Goal: Task Accomplishment & Management: Use online tool/utility

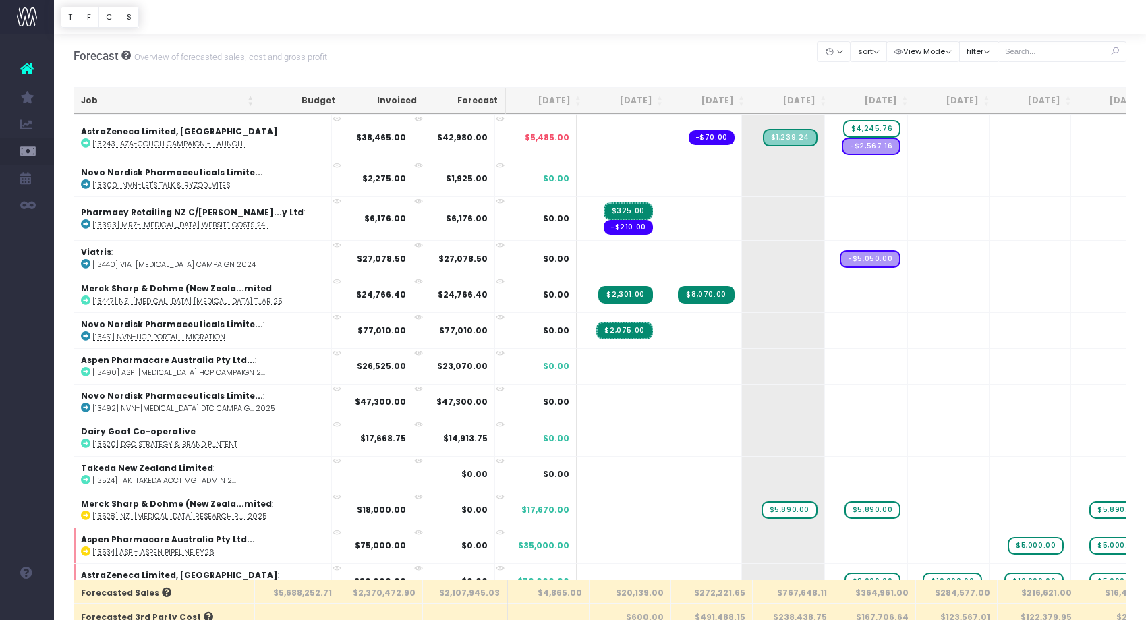
click at [212, 107] on th "Job" at bounding box center [167, 101] width 186 height 26
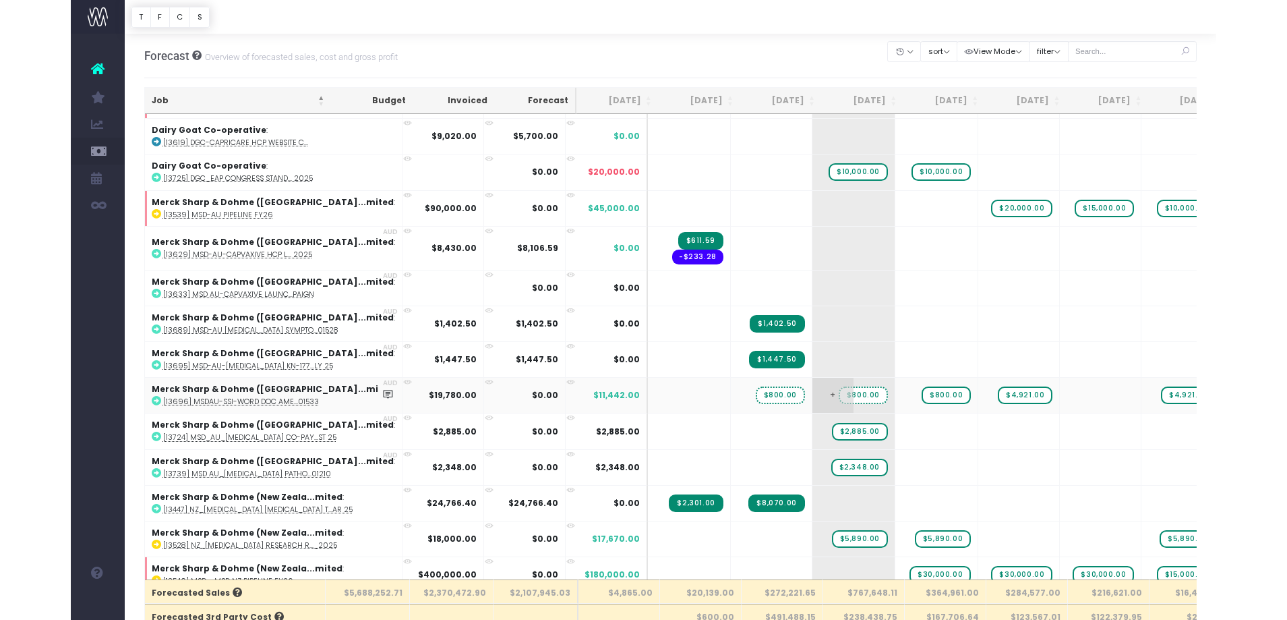
scroll to position [422, 0]
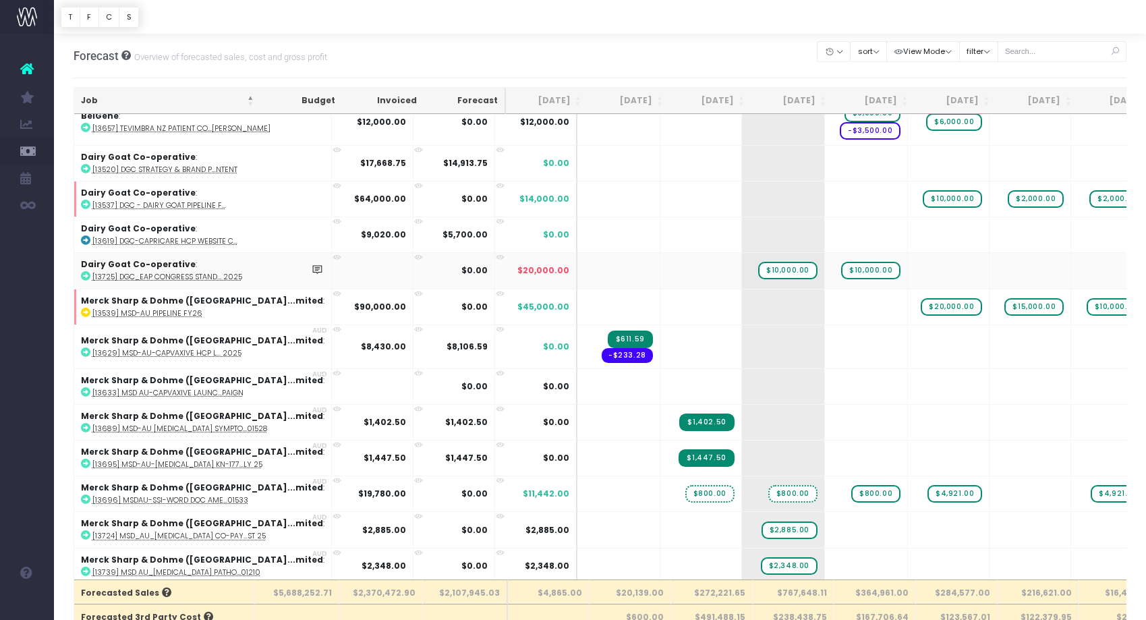
click at [216, 276] on abbr "[13725] DGC_EAP Congress Stand... 2025" at bounding box center [167, 277] width 150 height 10
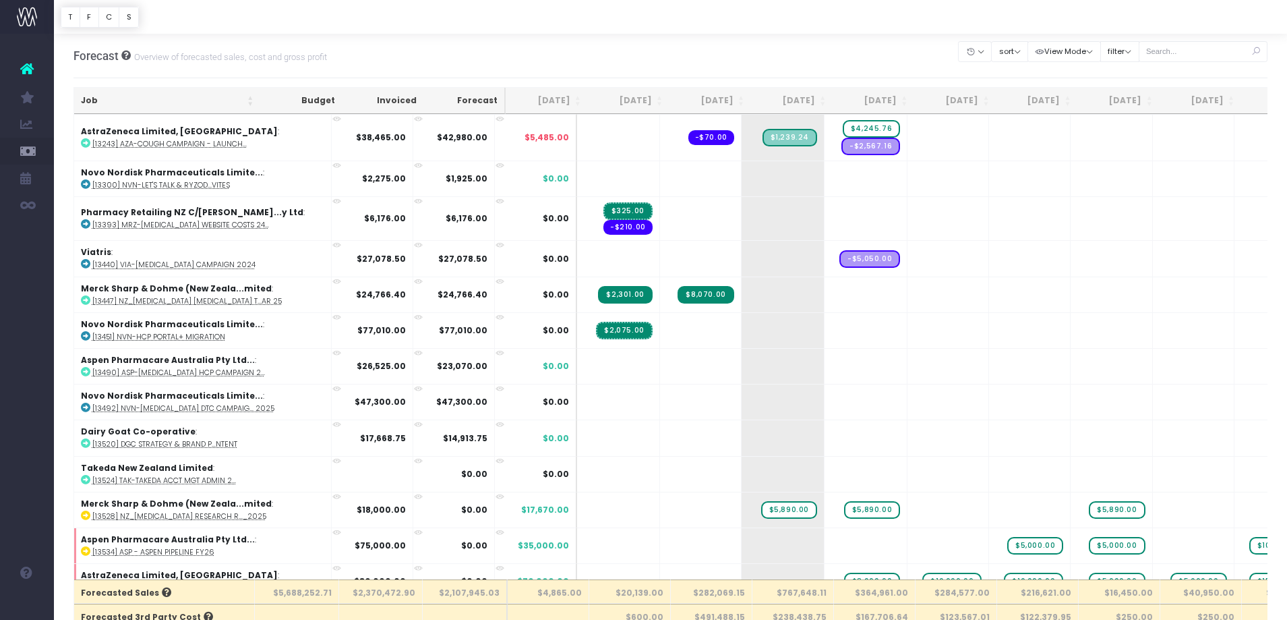
click at [152, 94] on th "Job" at bounding box center [167, 101] width 186 height 26
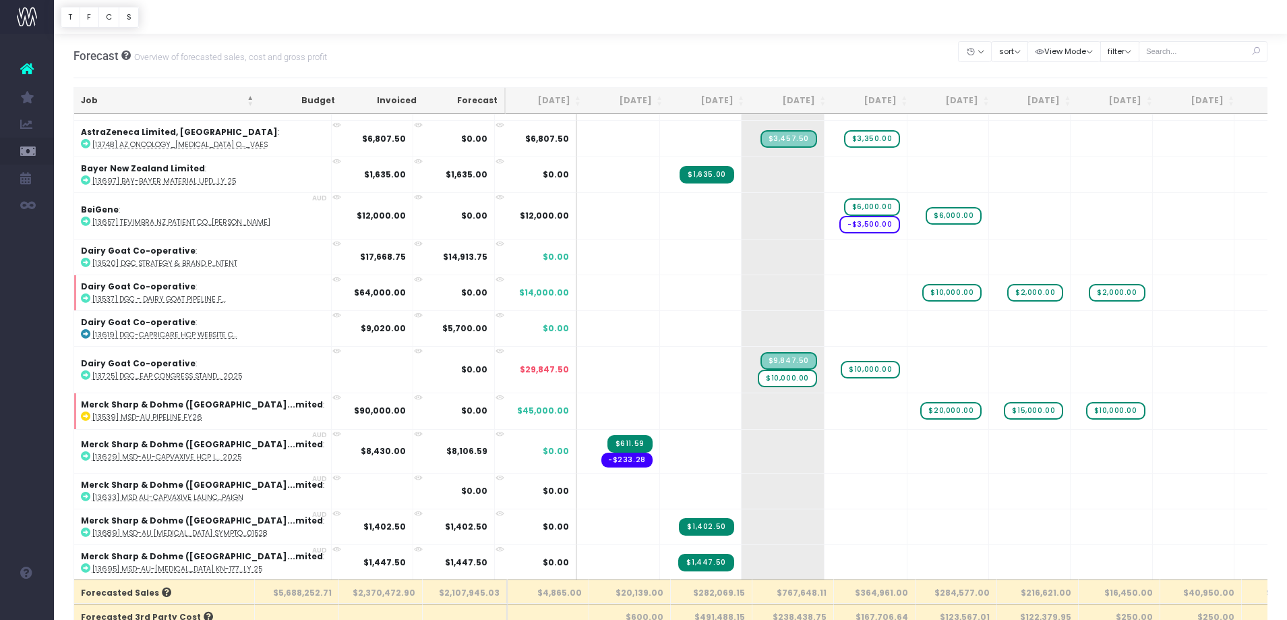
scroll to position [330, 0]
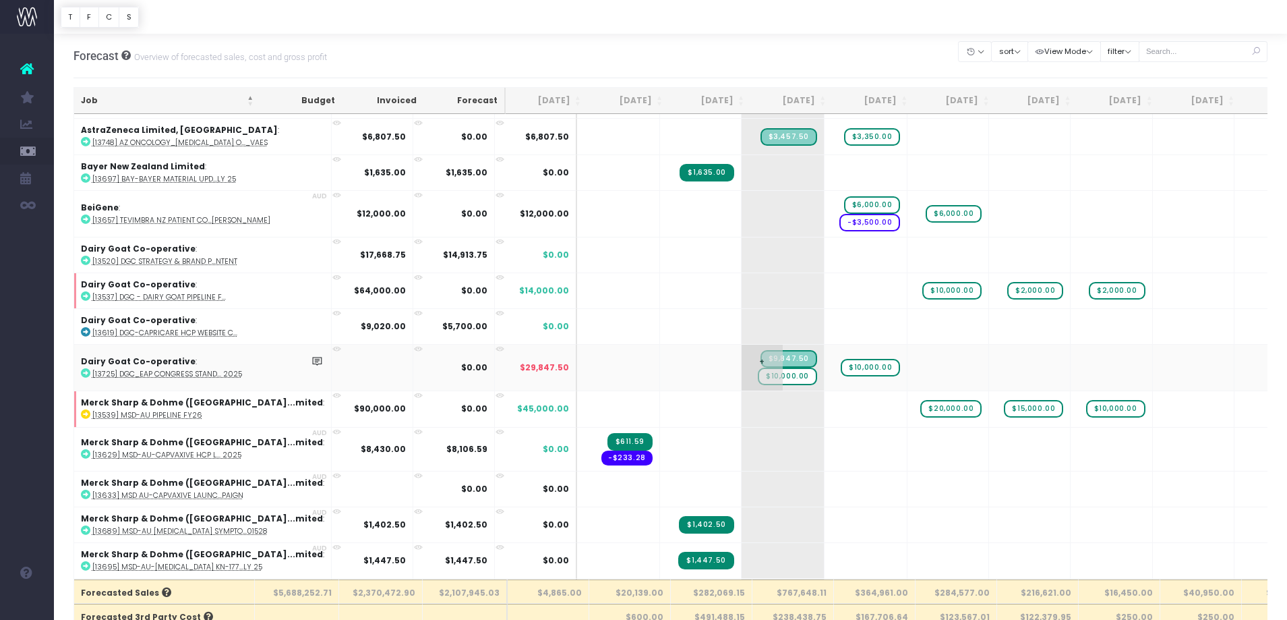
click at [758, 373] on span "$10,000.00" at bounding box center [787, 377] width 59 height 18
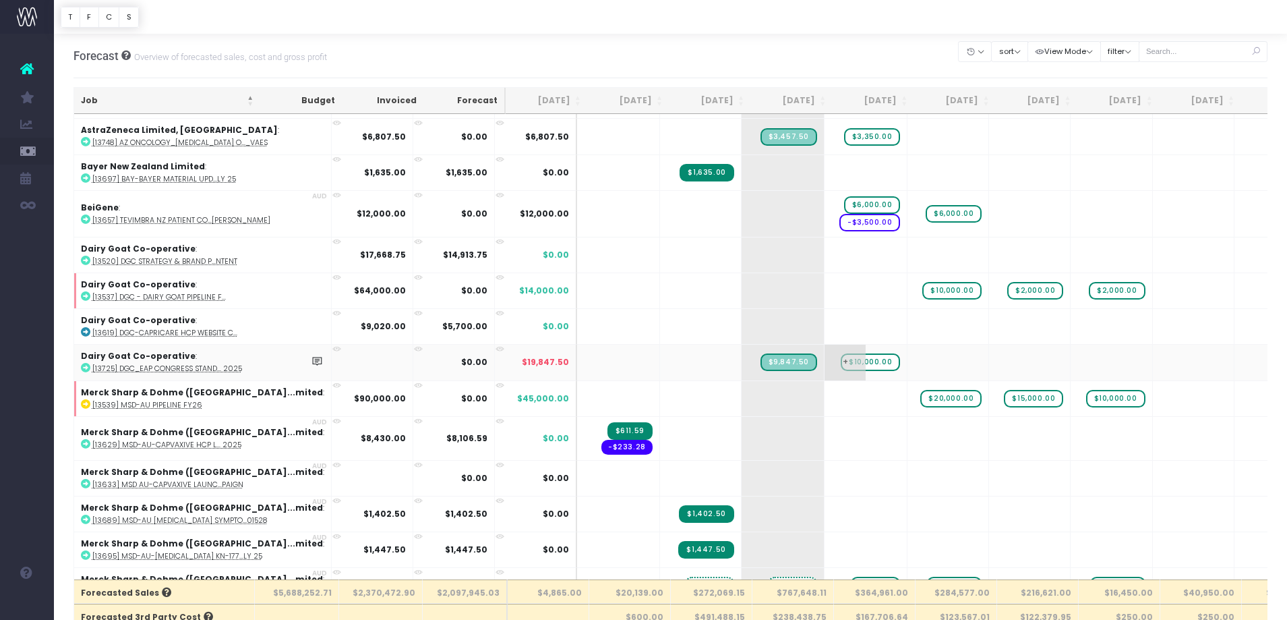
click at [841, 361] on span "$10,000.00" at bounding box center [870, 362] width 59 height 18
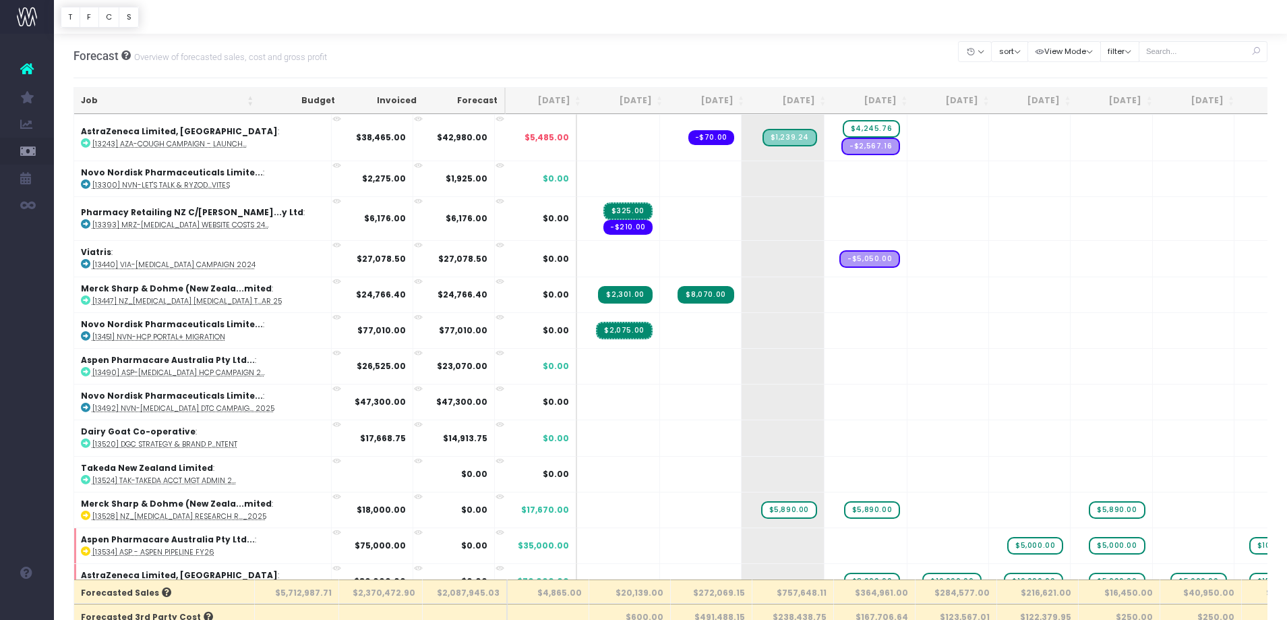
drag, startPoint x: 206, startPoint y: 99, endPoint x: 277, endPoint y: 107, distance: 71.2
click at [206, 99] on th "Job" at bounding box center [167, 101] width 186 height 26
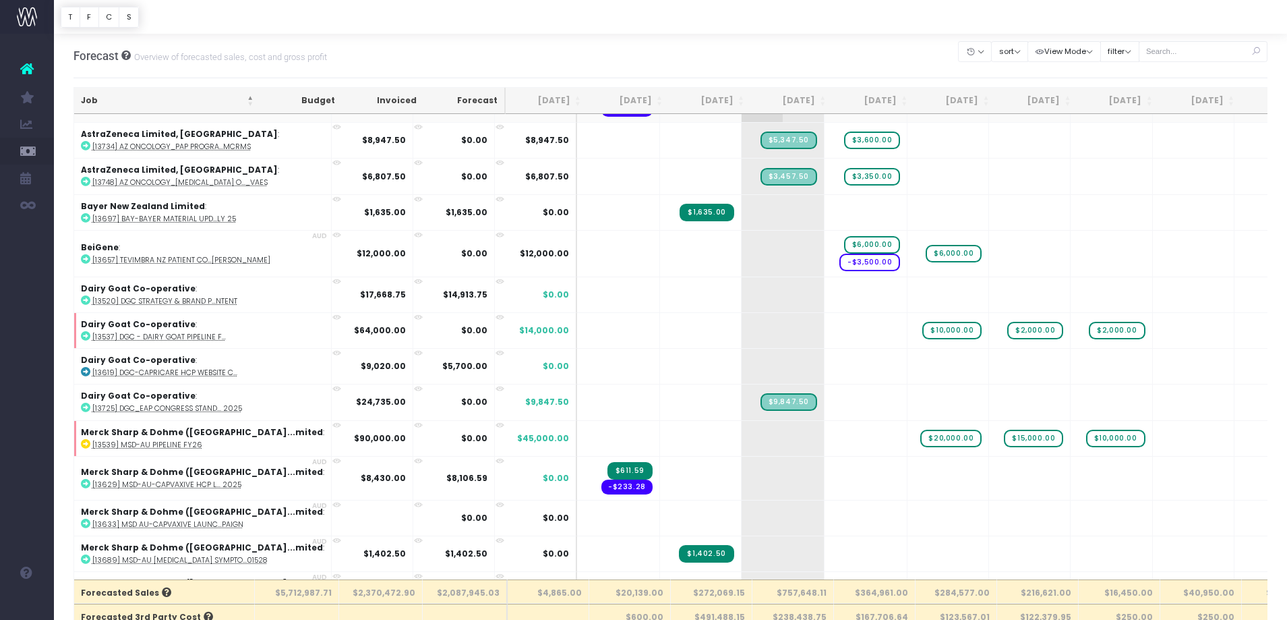
scroll to position [293, 0]
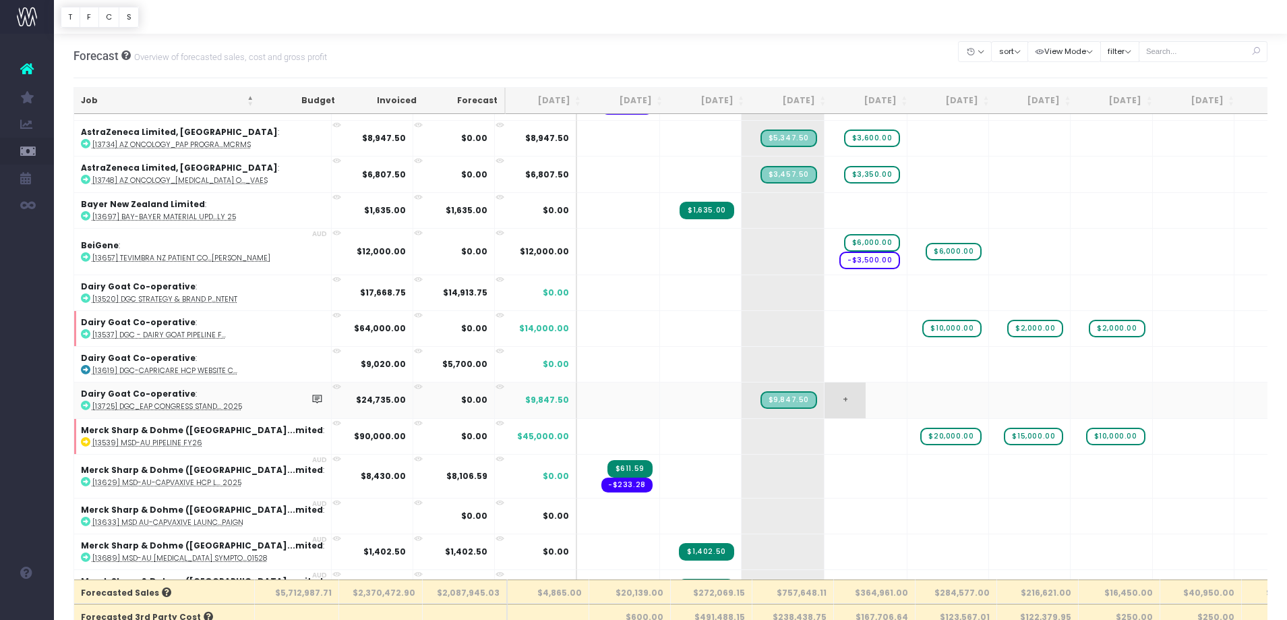
click at [825, 397] on span "+" at bounding box center [845, 399] width 41 height 35
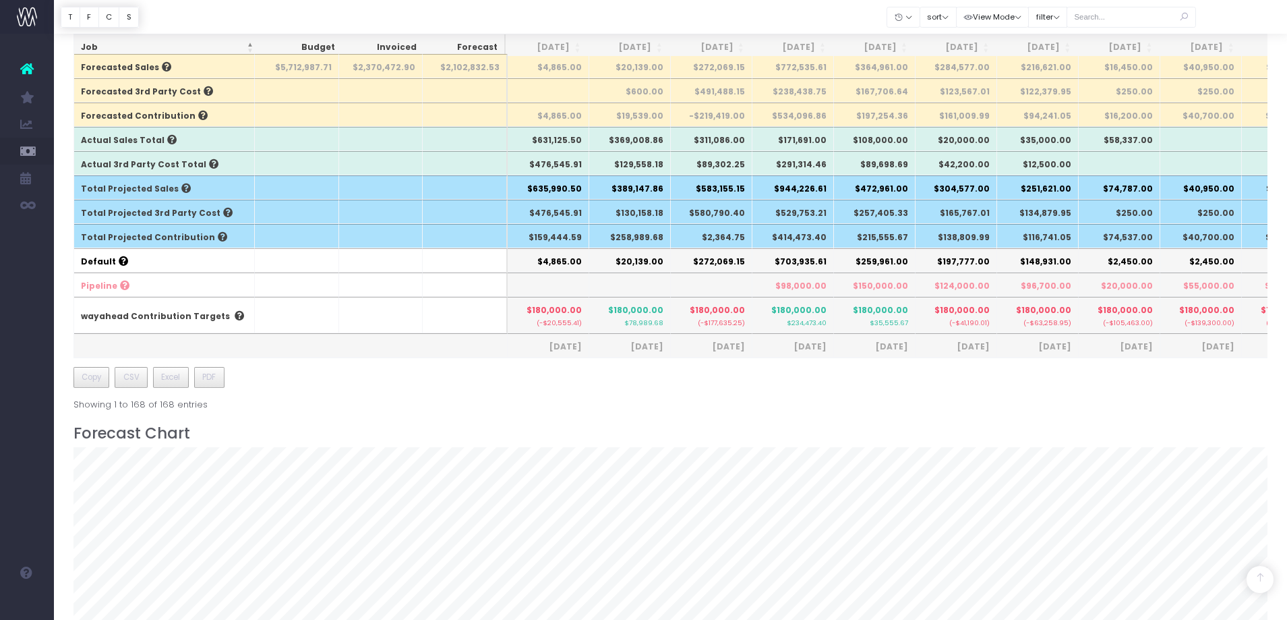
scroll to position [481, 0]
